Goal: Navigation & Orientation: Find specific page/section

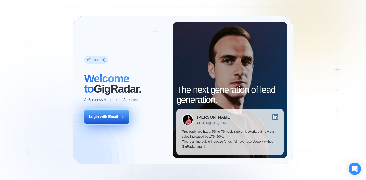
click at [109, 116] on div "Login with Email" at bounding box center [103, 117] width 29 height 5
